Goal: Check status: Check status

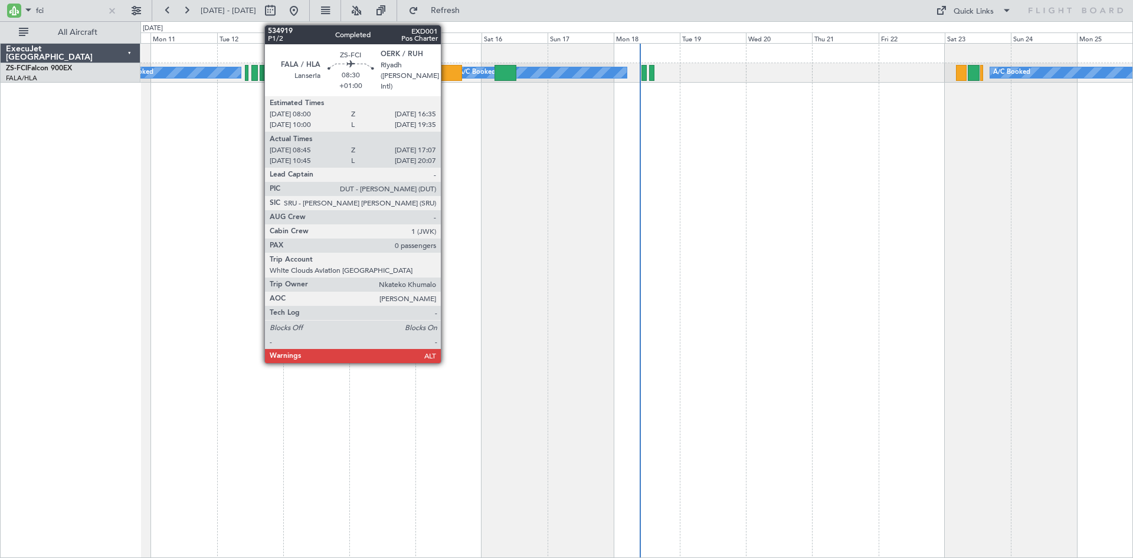
click at [446, 70] on div at bounding box center [451, 73] width 24 height 16
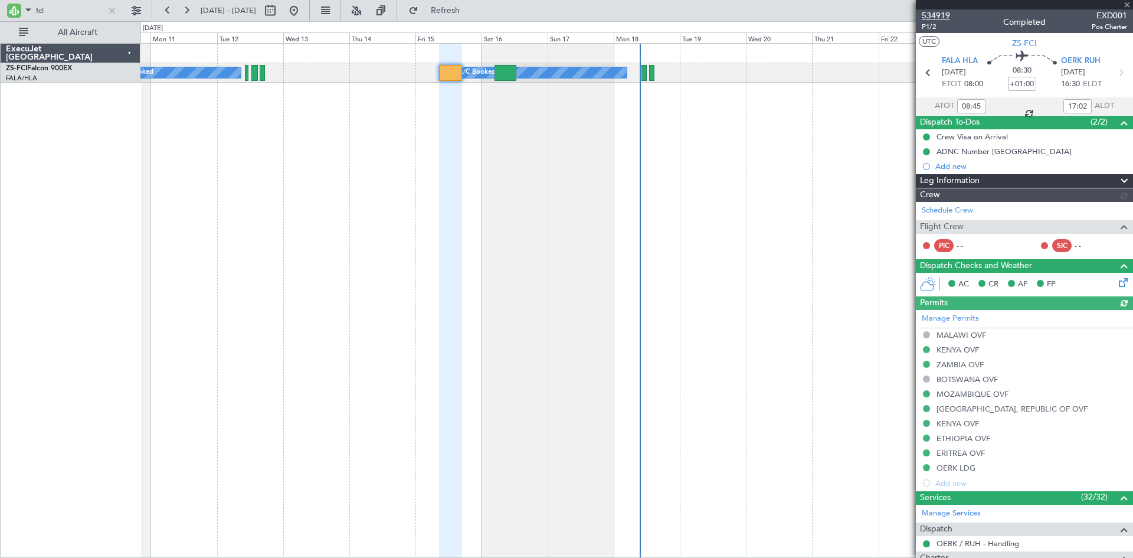
click at [931, 14] on span "534919" at bounding box center [936, 15] width 28 height 12
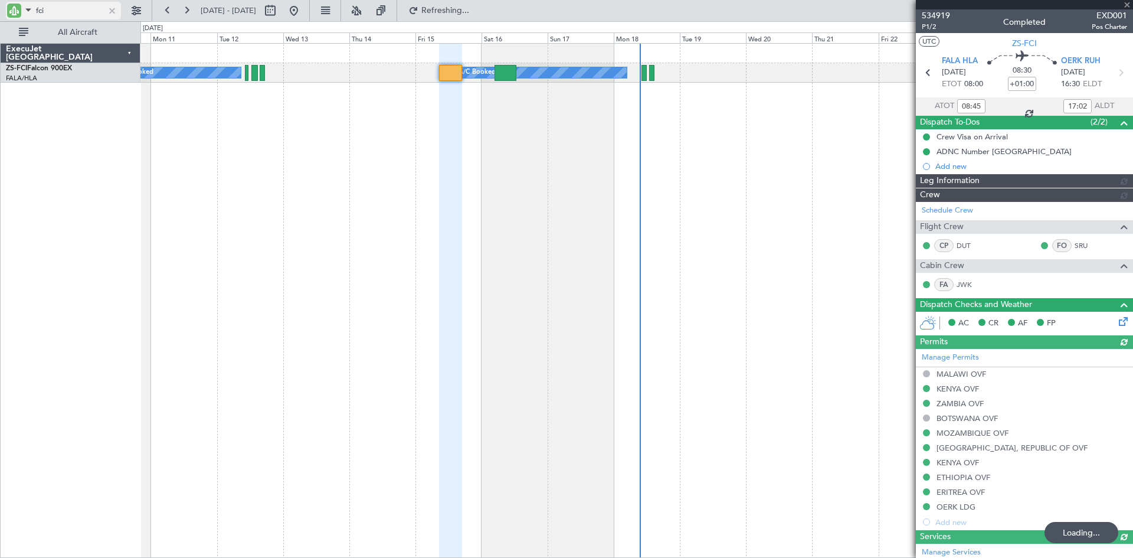
click at [55, 12] on input "fci" at bounding box center [70, 11] width 68 height 18
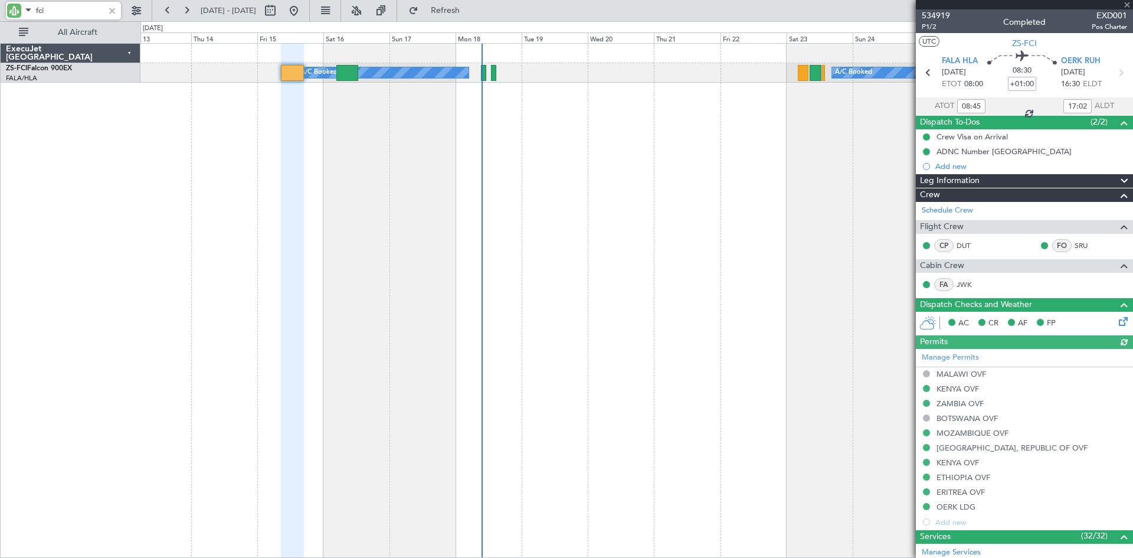
click at [453, 174] on div "A/C Booked A/C Booked A/C Booked A/C Booked A/C Booked A/C Booked A/C Booked A/…" at bounding box center [637, 300] width 993 height 515
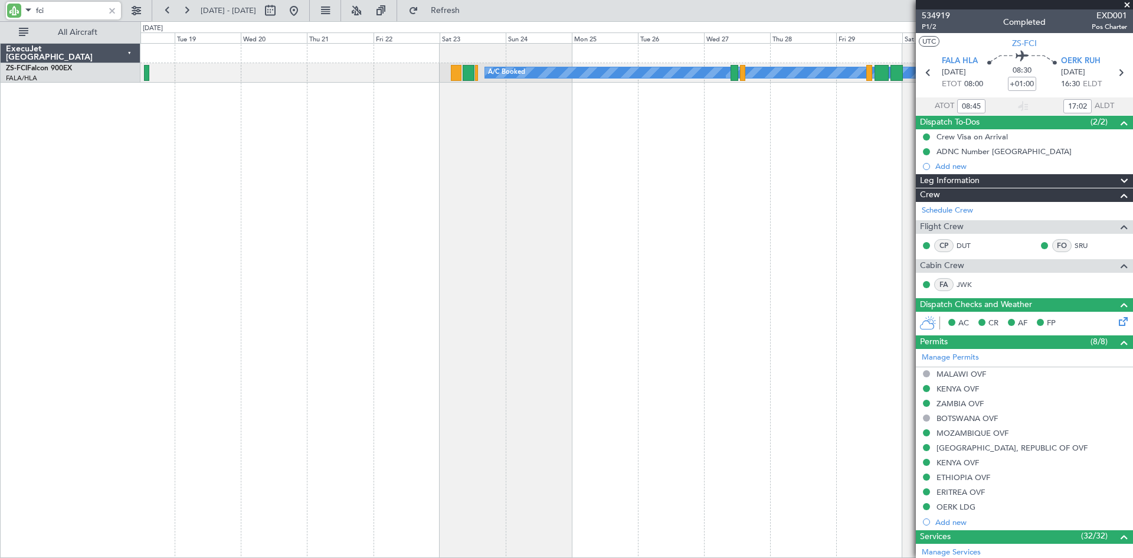
click at [423, 208] on div "A/C Booked A/C Booked A/C Booked A/C Booked A/C Booked A/C Booked A/C Booked A/…" at bounding box center [637, 300] width 993 height 515
click at [90, 9] on input "fci" at bounding box center [70, 11] width 68 height 18
type input "f"
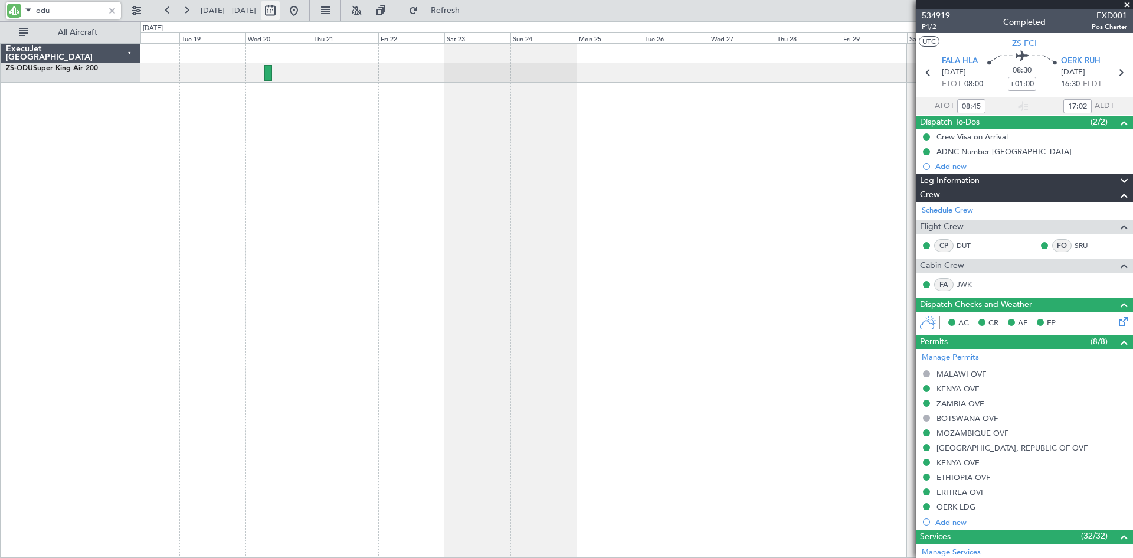
type input "odu"
click at [280, 13] on button at bounding box center [270, 10] width 19 height 19
select select "8"
select select "2025"
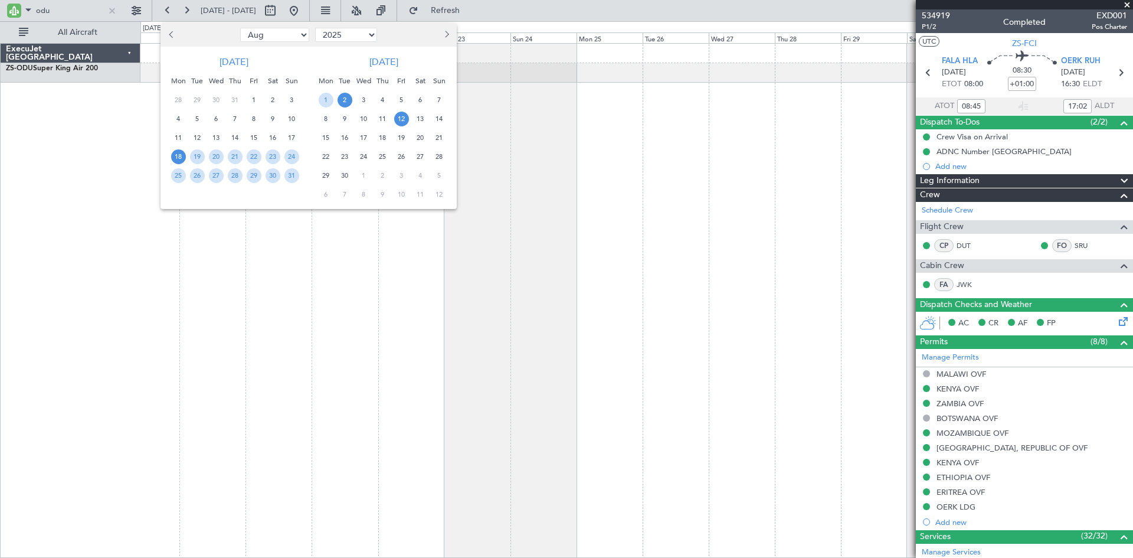
click at [406, 120] on span "12" at bounding box center [401, 119] width 15 height 15
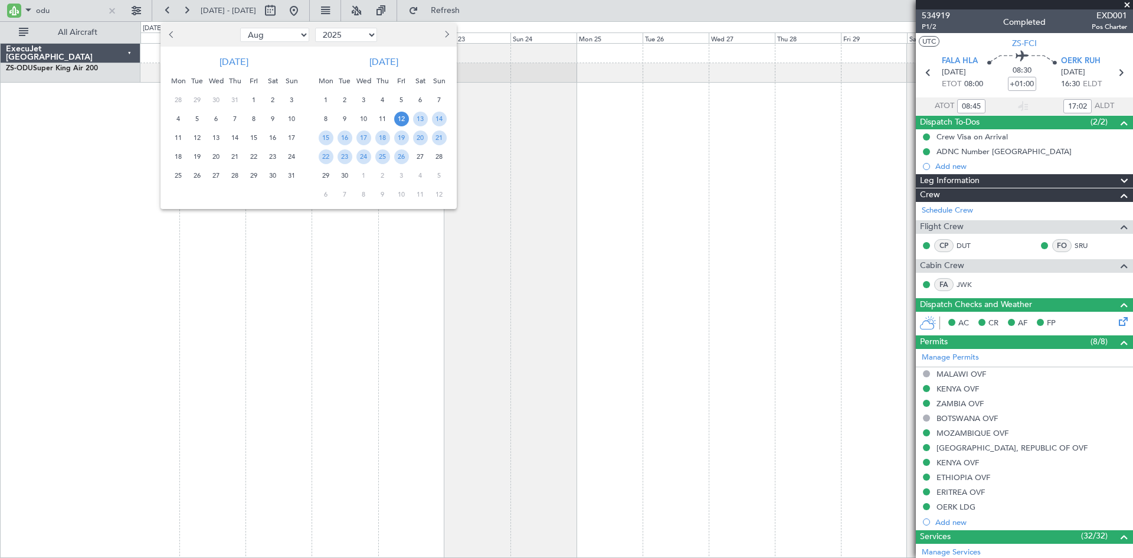
click at [404, 120] on span "12" at bounding box center [401, 119] width 15 height 15
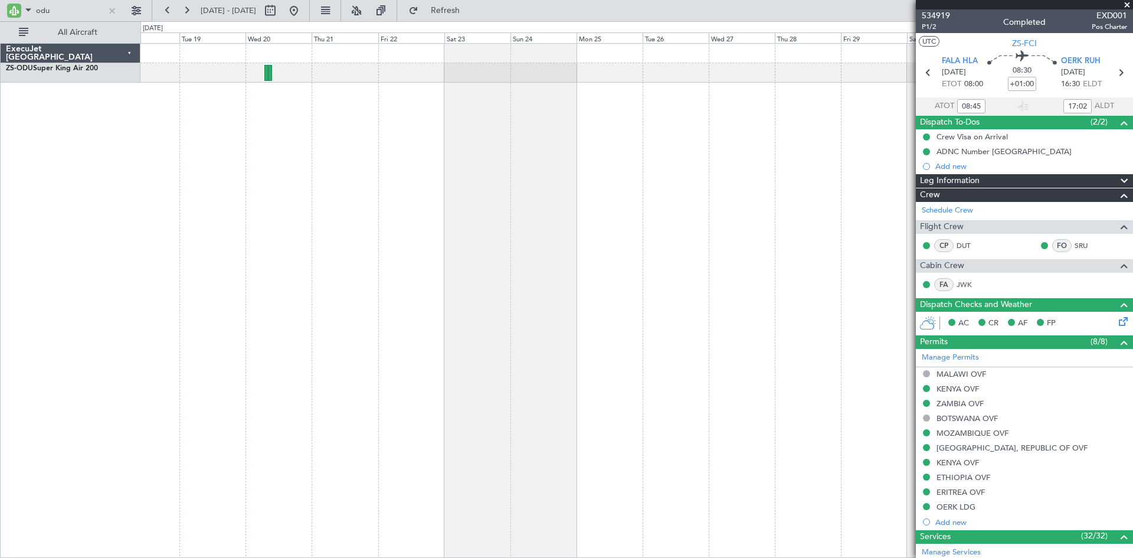
select select "9"
